Goal: Use online tool/utility: Utilize a website feature to perform a specific function

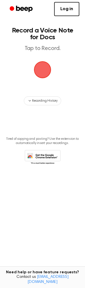
click at [39, 73] on span "button" at bounding box center [42, 70] width 20 height 20
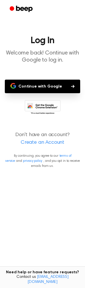
click at [39, 88] on button "Continue with Google" at bounding box center [42, 87] width 75 height 14
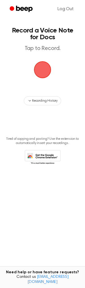
click at [42, 74] on span "button" at bounding box center [42, 69] width 27 height 27
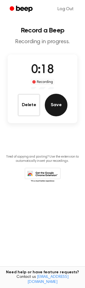
click at [55, 104] on button "Save" at bounding box center [56, 105] width 23 height 23
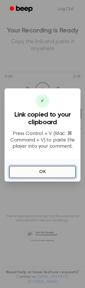
click at [35, 173] on button "OK" at bounding box center [42, 172] width 67 height 12
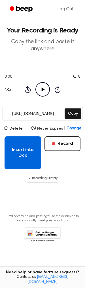
click at [33, 150] on button "Insert into Doc" at bounding box center [23, 152] width 36 height 33
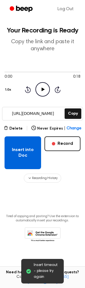
click at [26, 153] on button "Insert into Doc" at bounding box center [23, 152] width 36 height 33
